Goal: Task Accomplishment & Management: Manage account settings

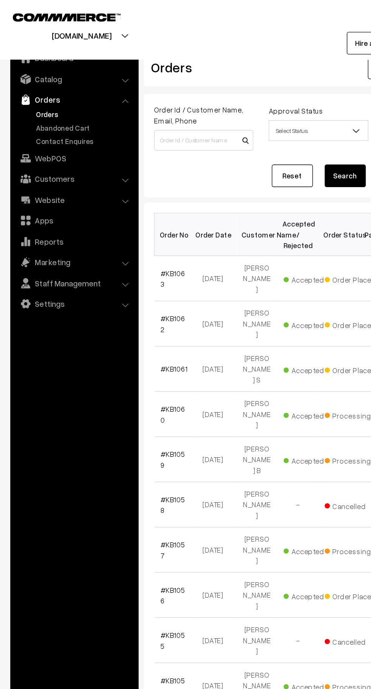
click at [61, 95] on link "Abandoned Cart" at bounding box center [62, 94] width 75 height 8
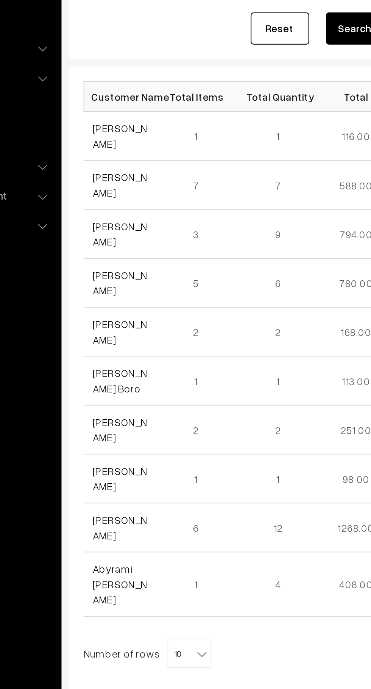
click at [141, 180] on link "[PERSON_NAME]" at bounding box center [132, 178] width 28 height 14
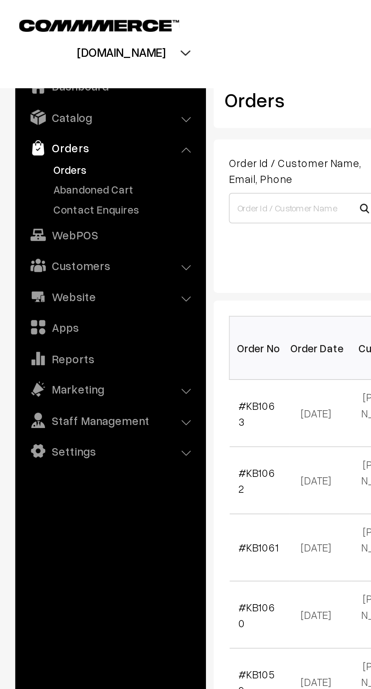
click at [60, 92] on link "Abandoned Cart" at bounding box center [62, 94] width 75 height 8
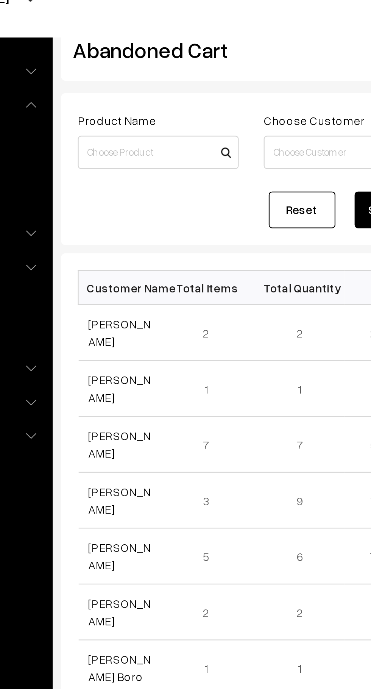
click at [138, 181] on link "[PERSON_NAME]" at bounding box center [132, 178] width 28 height 14
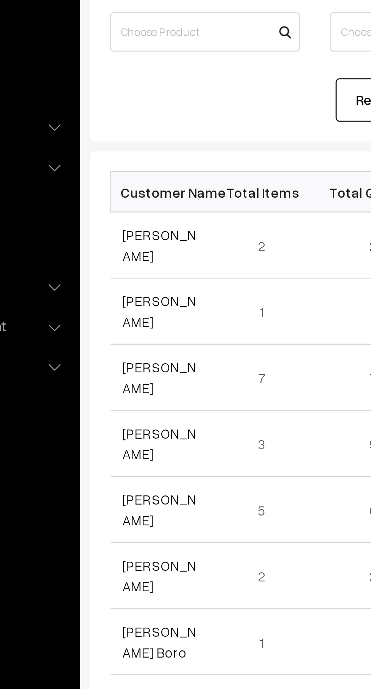
click at [131, 285] on link "[PERSON_NAME]" at bounding box center [132, 279] width 28 height 14
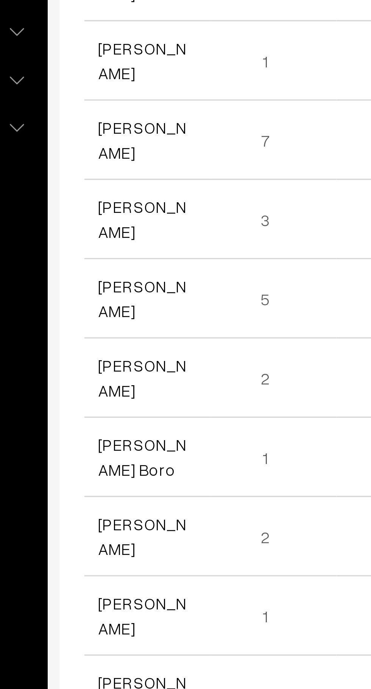
click at [143, 383] on link "Joella Dcruz" at bounding box center [132, 381] width 28 height 14
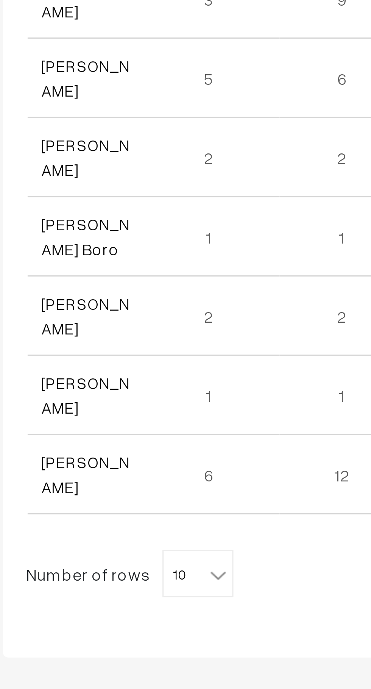
click at [143, 406] on link "[PERSON_NAME]" at bounding box center [132, 406] width 28 height 14
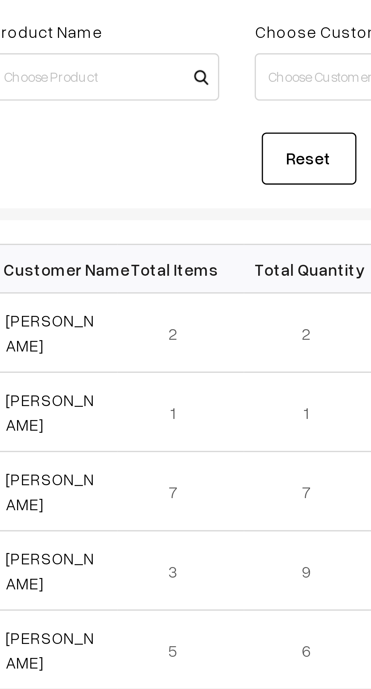
click at [133, 256] on link "KIRAN K" at bounding box center [132, 254] width 28 height 14
